Goal: Check status: Check status

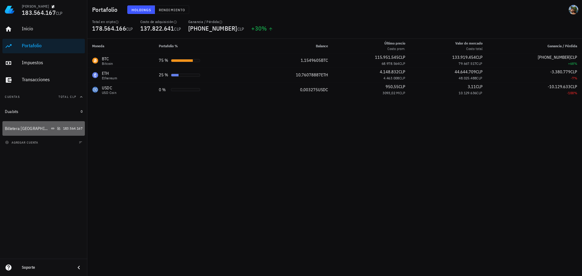
click at [35, 132] on div "Billetera [GEOGRAPHIC_DATA]" at bounding box center [33, 128] width 56 height 13
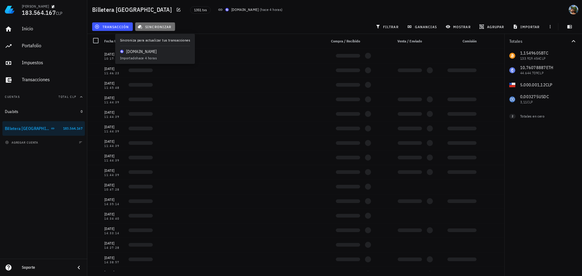
click at [164, 27] on span "sincronizar" at bounding box center [155, 26] width 32 height 5
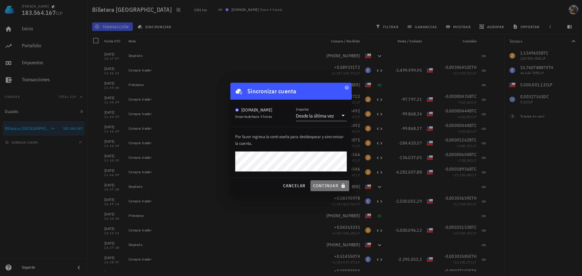
click at [331, 187] on span "continuar" at bounding box center [330, 185] width 34 height 5
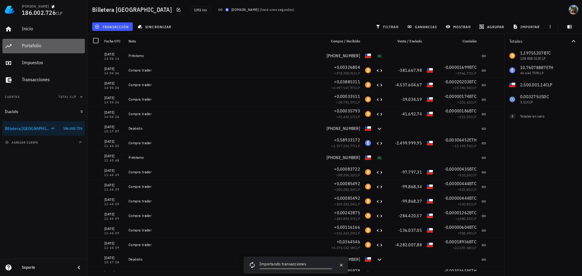
click at [31, 41] on div "Portafolio" at bounding box center [52, 46] width 61 height 14
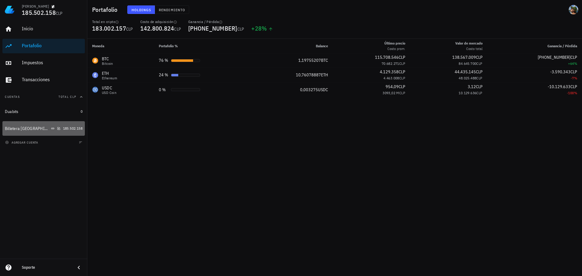
click at [16, 129] on div "Billetera [GEOGRAPHIC_DATA]" at bounding box center [27, 128] width 45 height 5
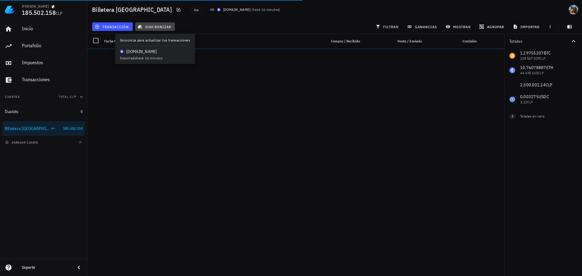
click at [157, 25] on span "sincronizar" at bounding box center [155, 26] width 32 height 5
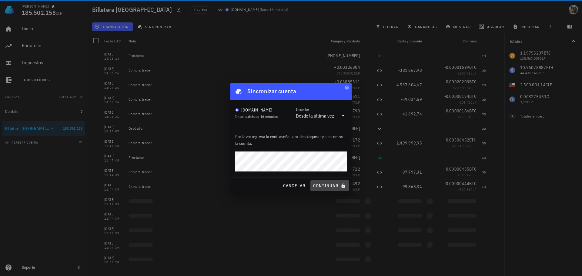
click at [331, 184] on span "continuar" at bounding box center [330, 185] width 34 height 5
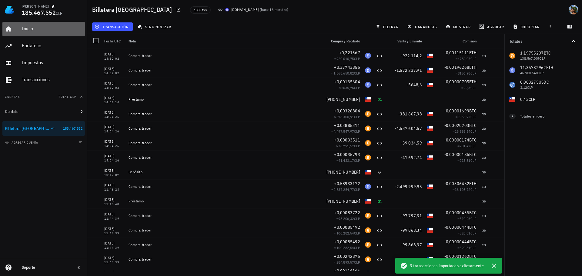
click at [26, 34] on div "Inicio" at bounding box center [52, 29] width 61 height 14
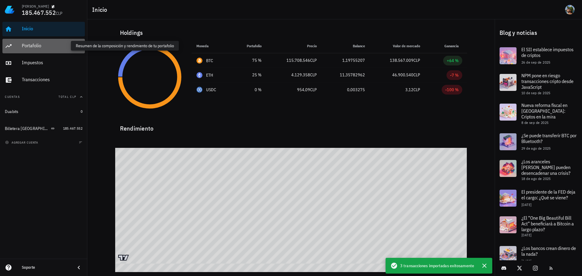
click at [61, 47] on div "Portafolio" at bounding box center [52, 46] width 61 height 6
